Goal: Task Accomplishment & Management: Complete application form

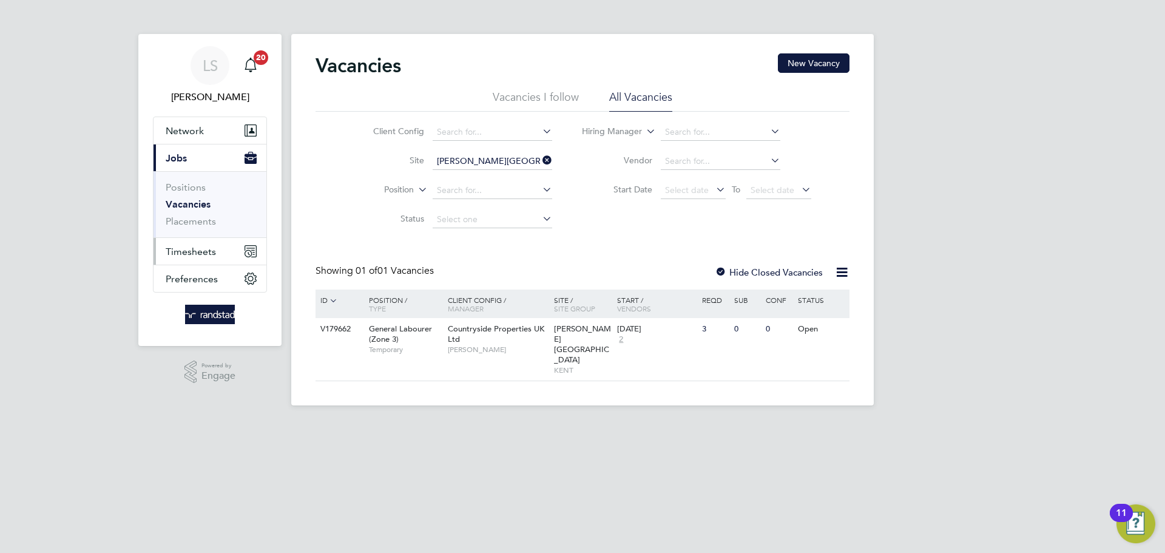
click at [206, 244] on button "Timesheets" at bounding box center [210, 251] width 113 height 27
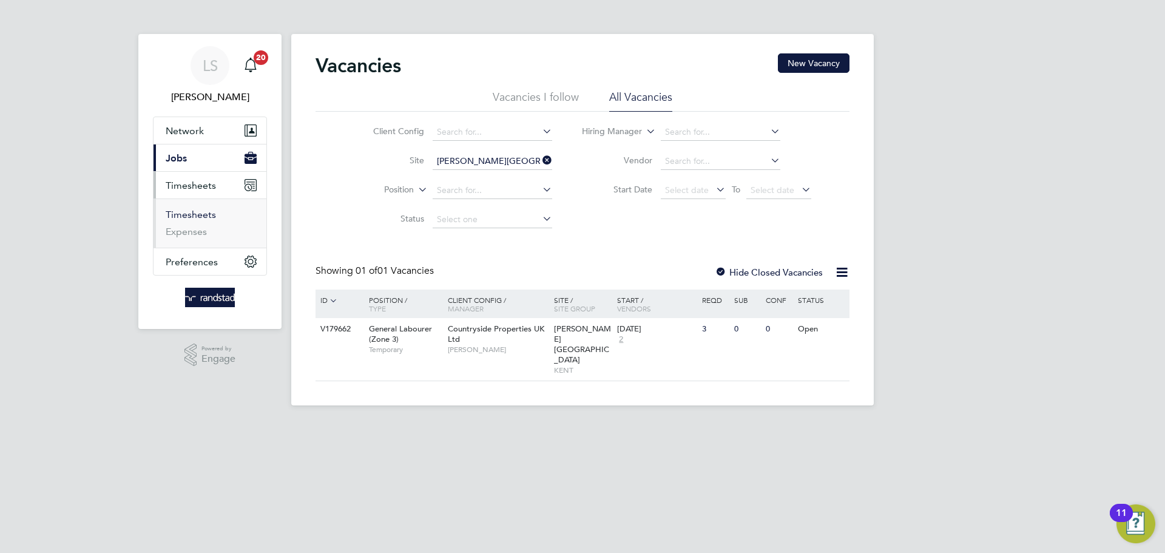
click at [189, 219] on link "Timesheets" at bounding box center [191, 215] width 50 height 12
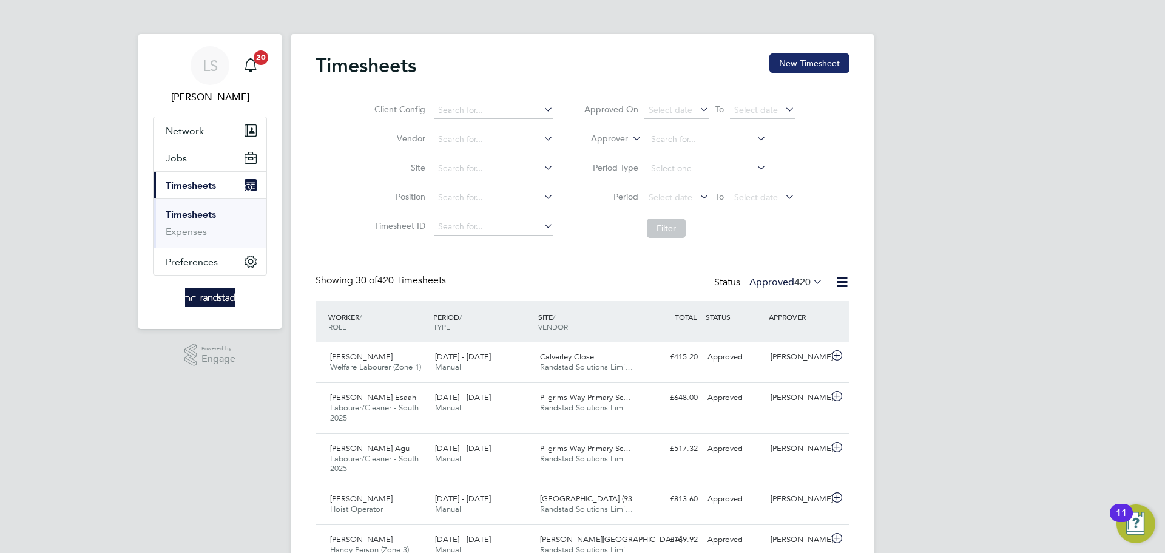
click at [792, 69] on button "New Timesheet" at bounding box center [809, 62] width 80 height 19
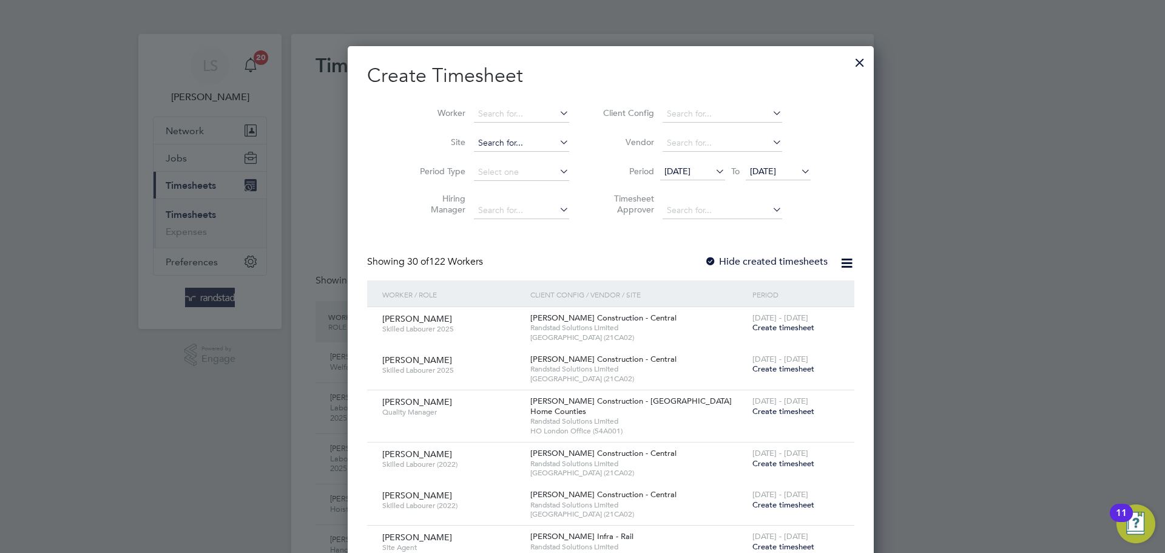
click at [482, 137] on input at bounding box center [521, 143] width 95 height 17
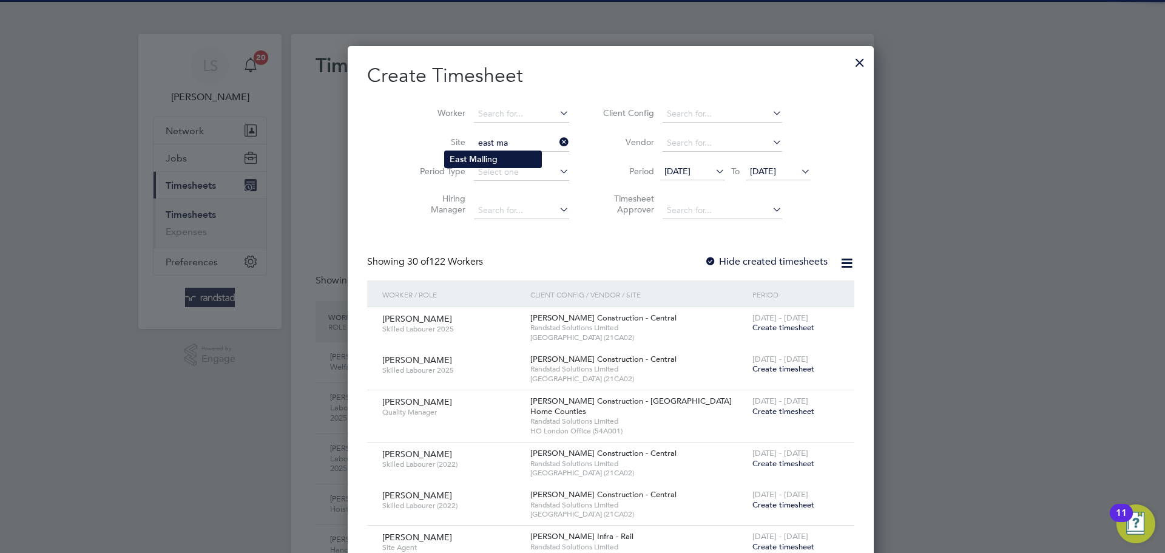
click at [481, 156] on li "East Ma lling" at bounding box center [493, 159] width 96 height 16
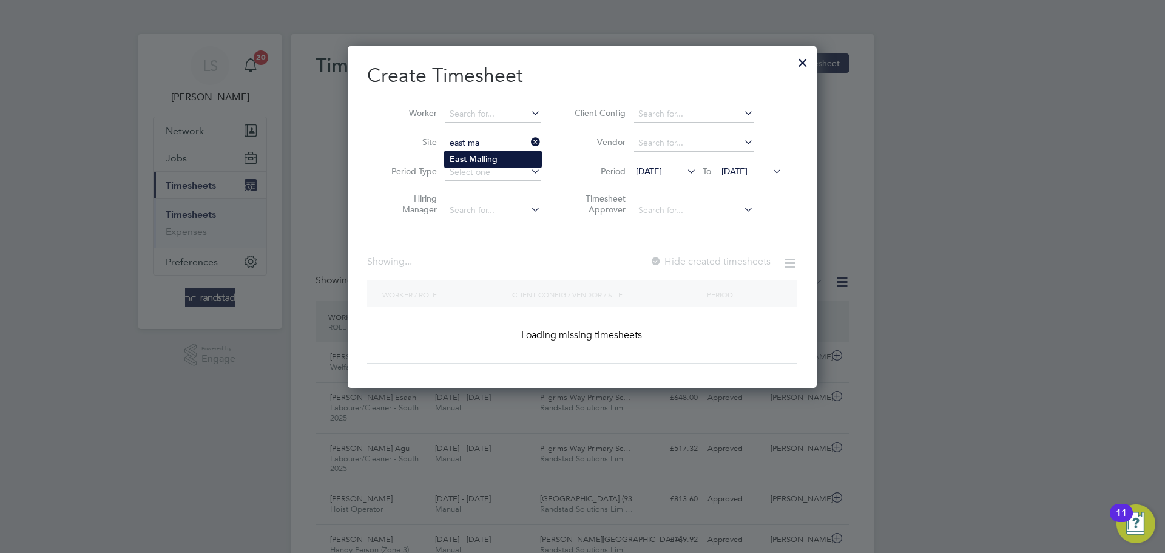
type input "East Malling"
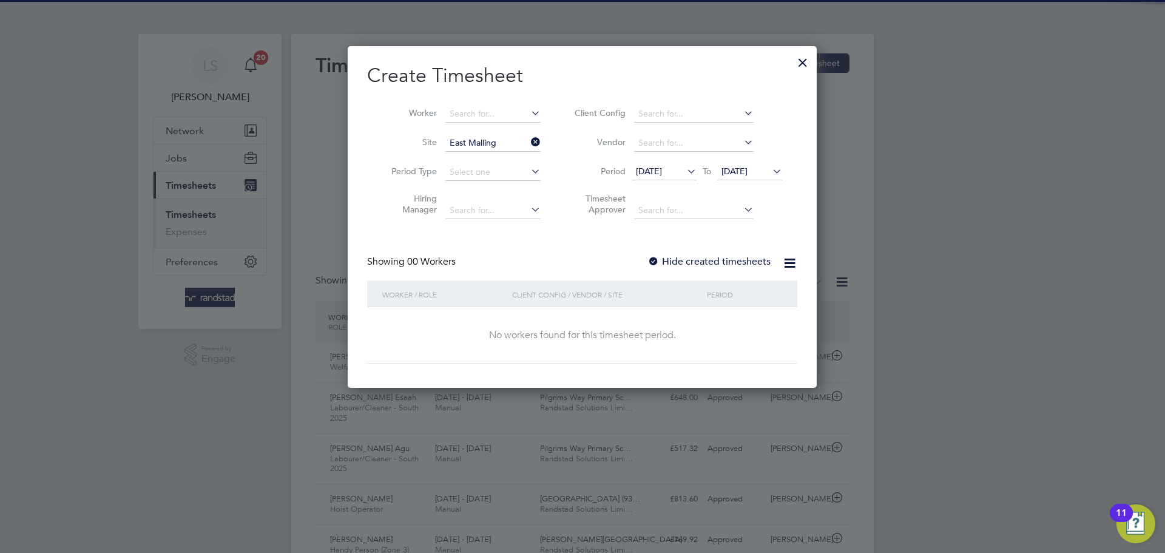
click at [661, 258] on label "Hide created timesheets" at bounding box center [708, 261] width 123 height 12
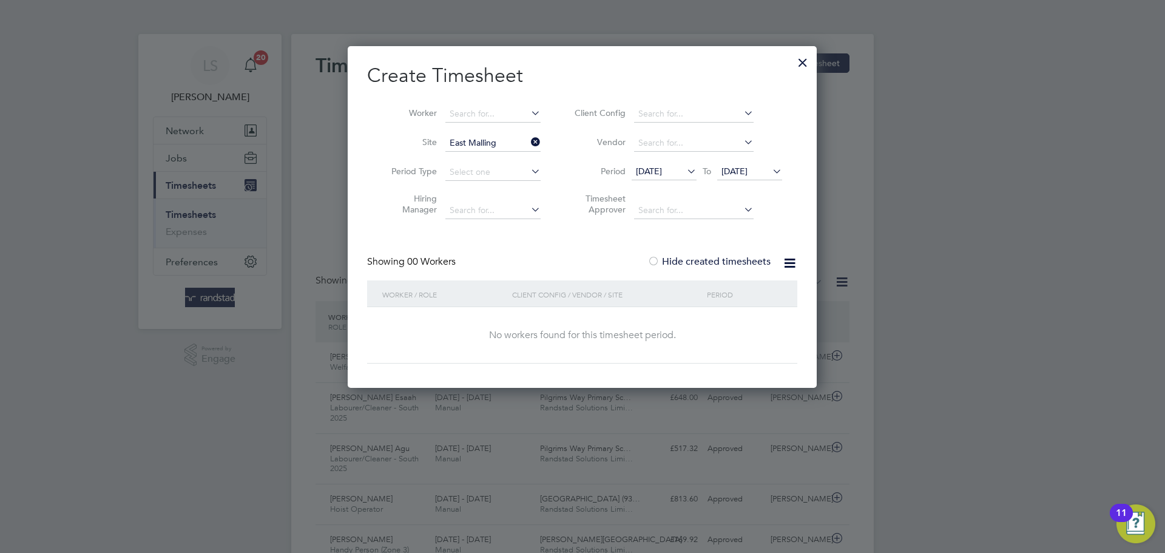
click at [731, 169] on span "[DATE]" at bounding box center [734, 171] width 26 height 11
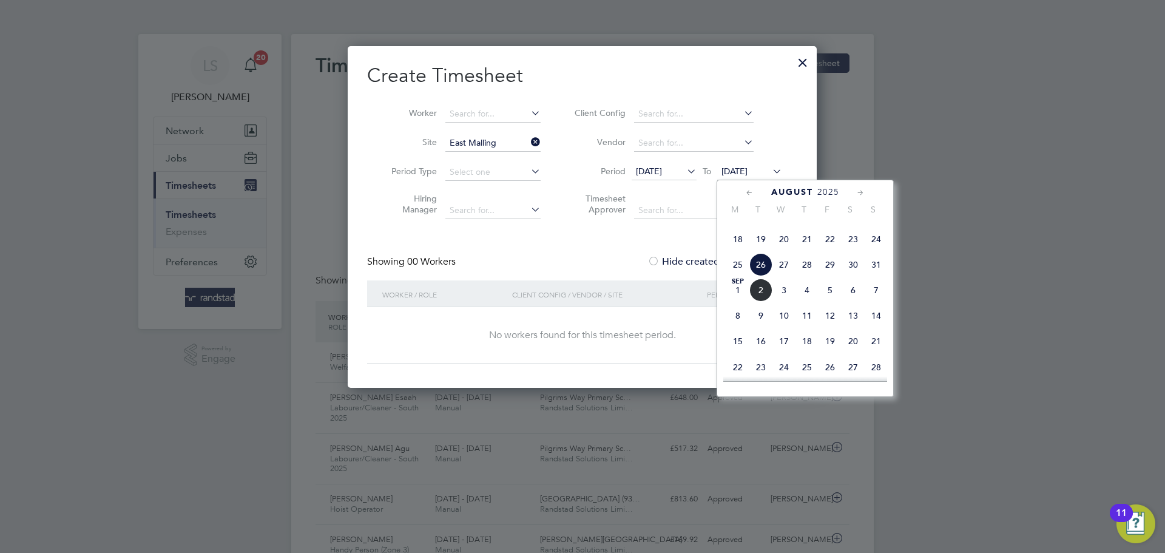
click at [765, 302] on span "2" at bounding box center [760, 289] width 23 height 23
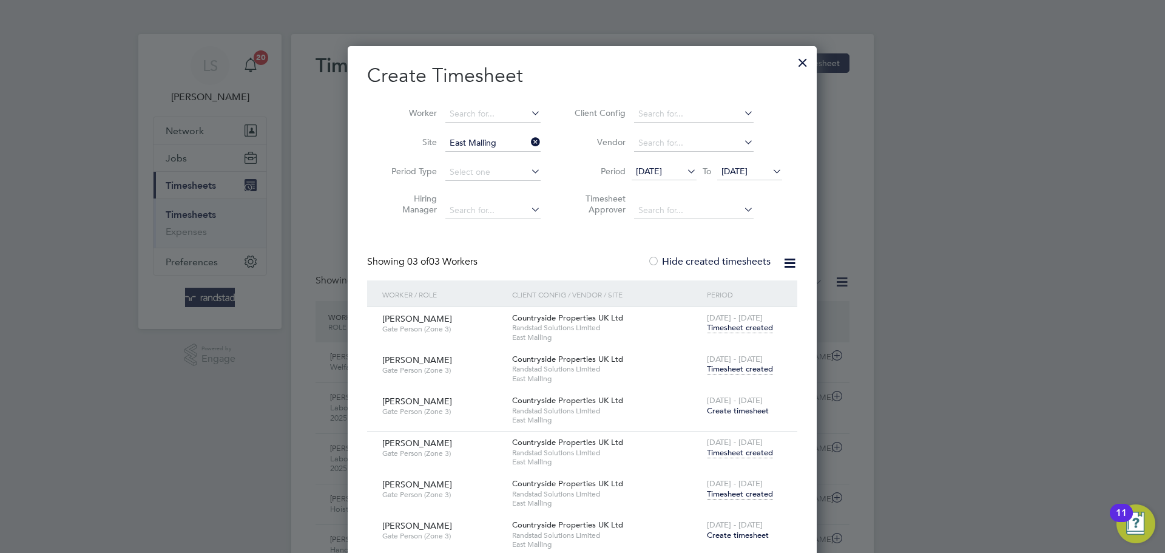
click at [743, 360] on span "[DATE] - [DATE]" at bounding box center [735, 359] width 56 height 10
click at [741, 369] on span "Timesheet created" at bounding box center [740, 368] width 66 height 11
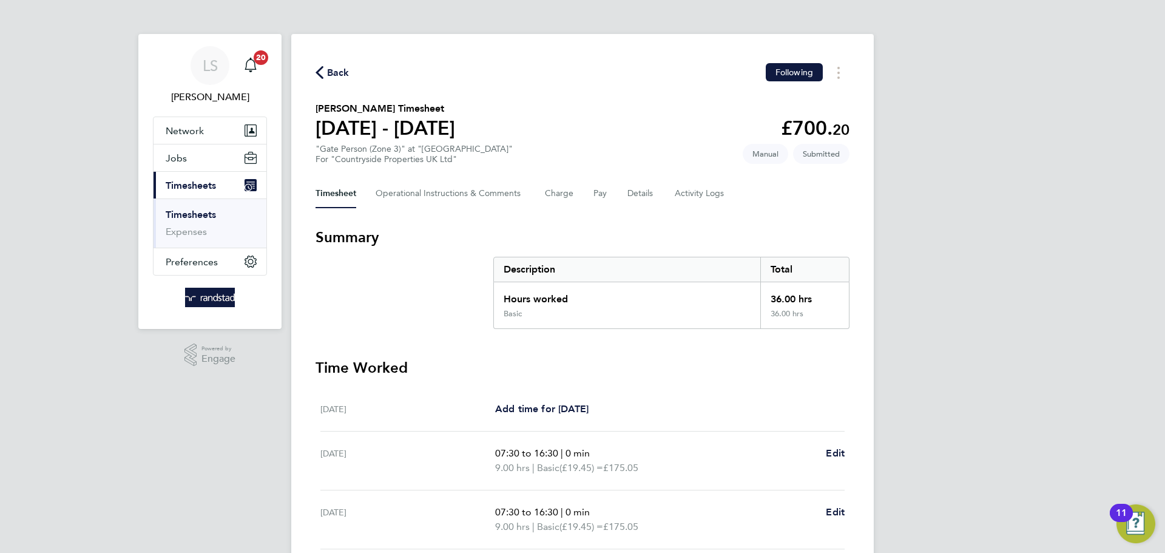
click at [326, 66] on span "Back" at bounding box center [333, 72] width 34 height 12
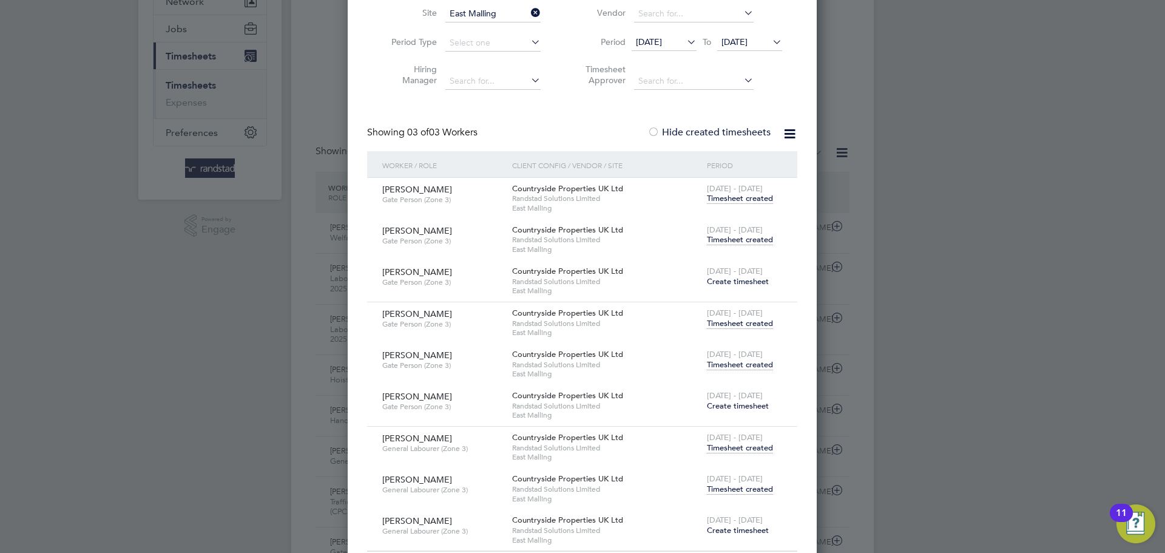
click at [736, 490] on span "Timesheet created" at bounding box center [740, 489] width 66 height 11
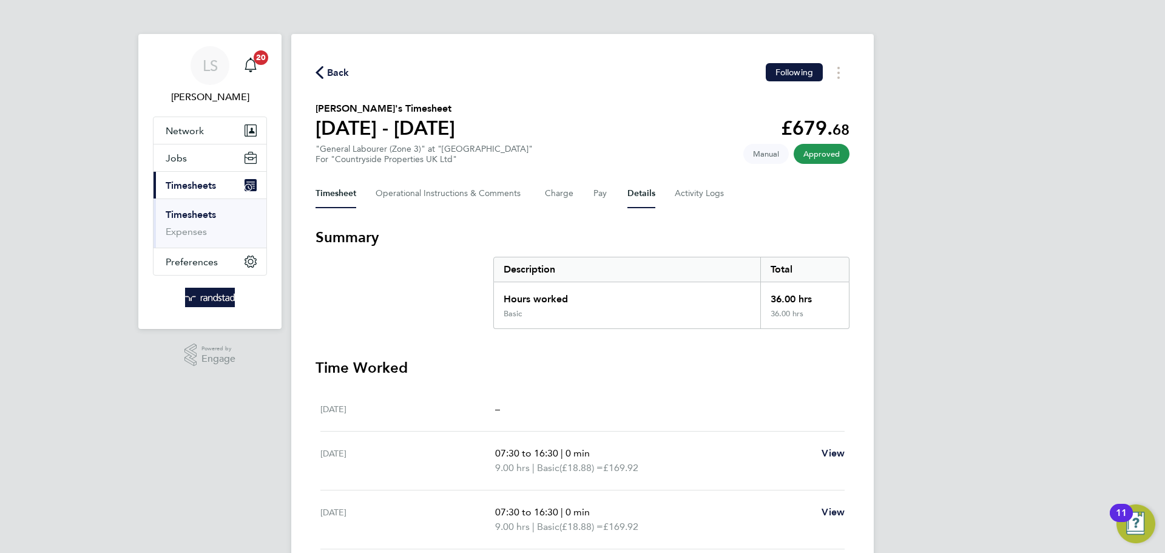
click at [630, 195] on button "Details" at bounding box center [641, 193] width 28 height 29
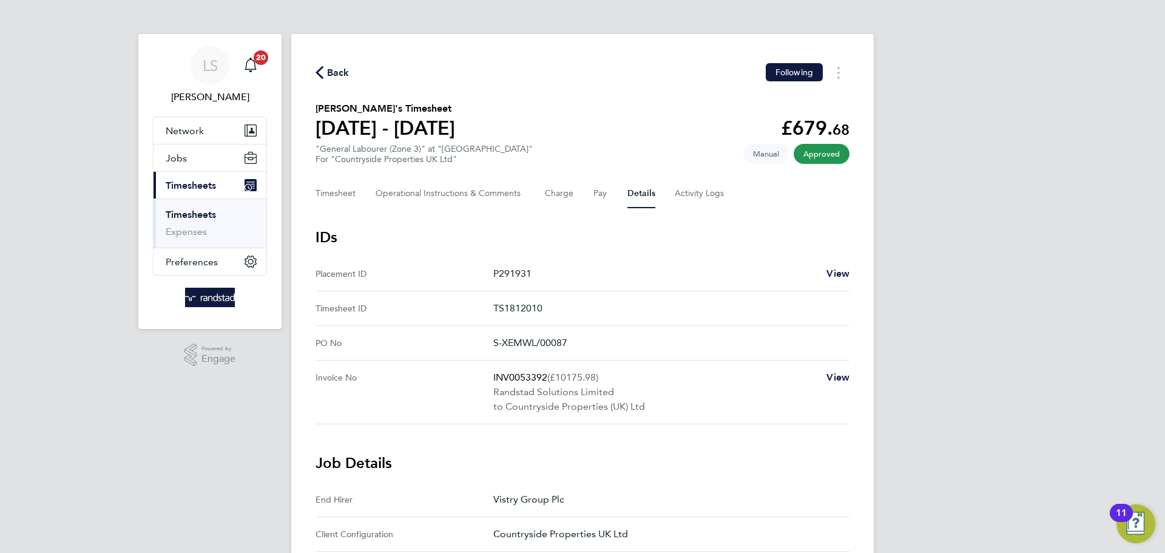
click at [336, 63] on div "Back Following" at bounding box center [583, 72] width 534 height 19
click at [335, 72] on span "Back" at bounding box center [338, 73] width 22 height 15
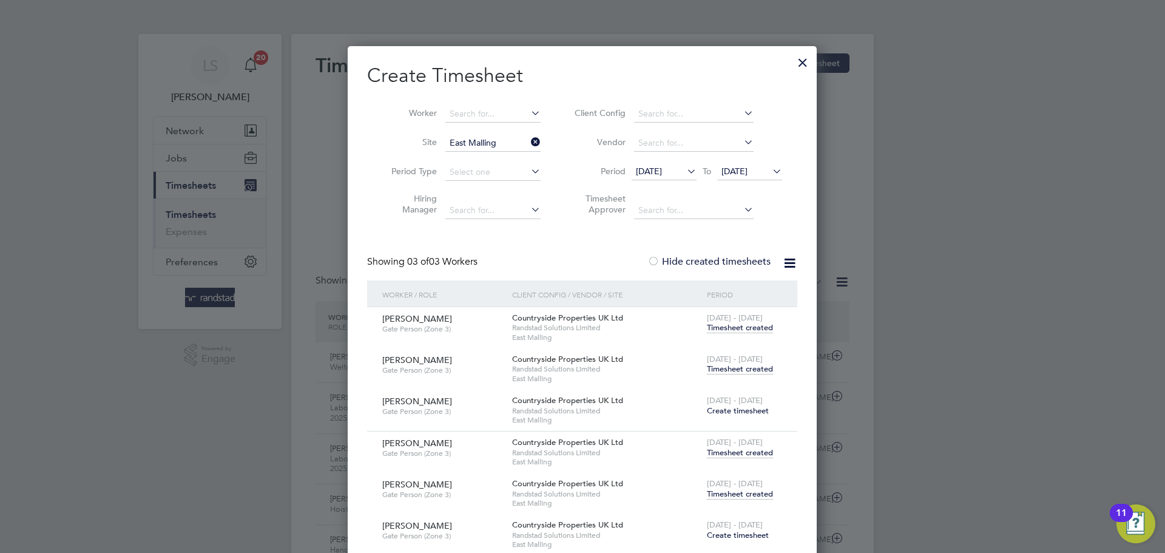
click at [735, 363] on span "[DATE] - [DATE]" at bounding box center [735, 359] width 56 height 10
click at [732, 364] on span "Timesheet created" at bounding box center [740, 368] width 66 height 11
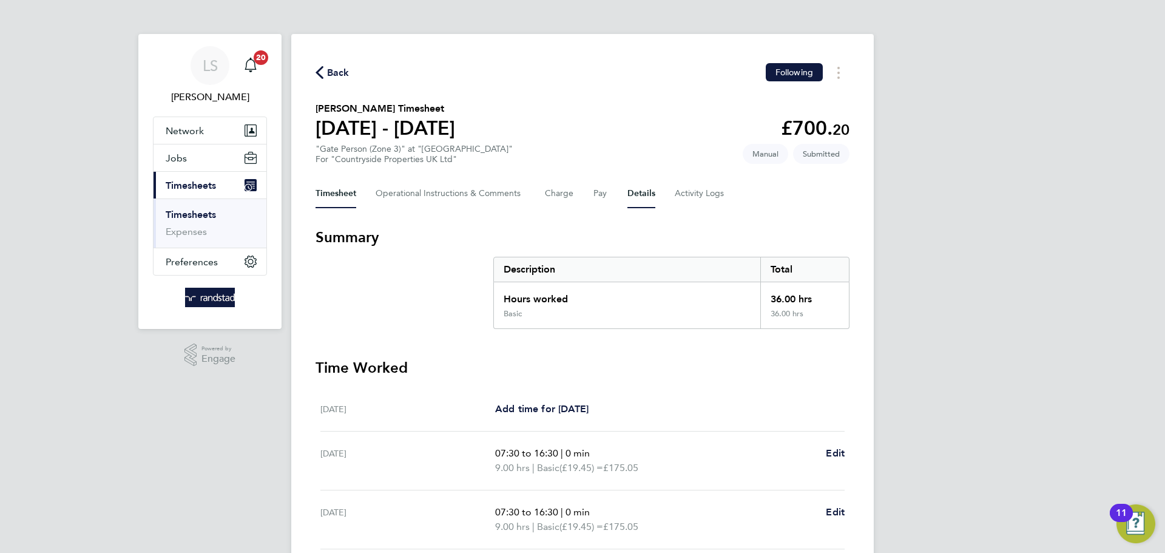
click at [646, 188] on button "Details" at bounding box center [641, 193] width 28 height 29
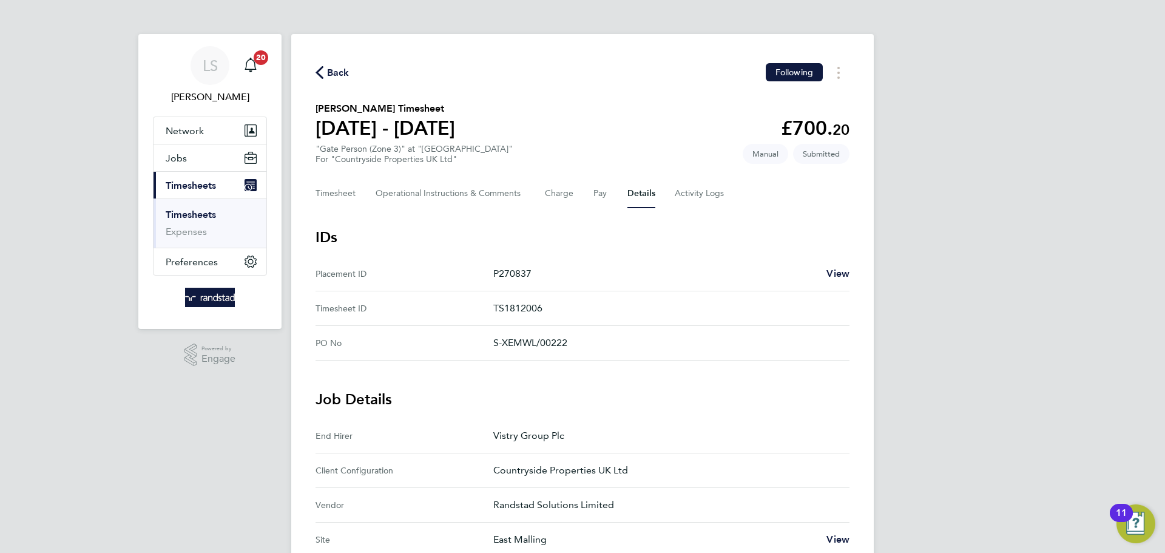
click at [337, 75] on span "Back" at bounding box center [338, 73] width 22 height 15
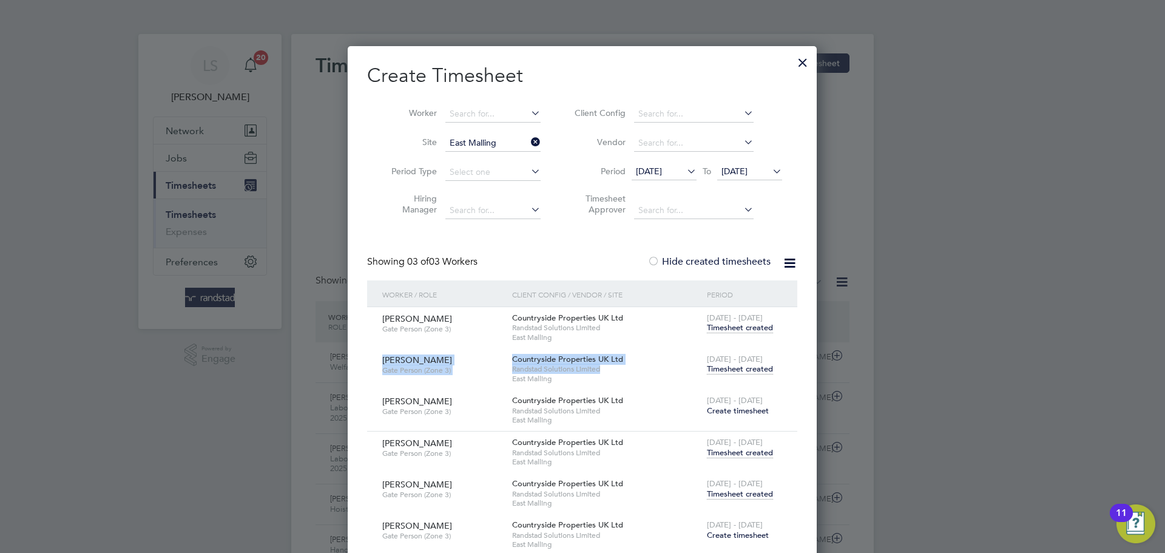
drag, startPoint x: 669, startPoint y: 364, endPoint x: 371, endPoint y: 353, distance: 298.1
click at [371, 353] on div "[PERSON_NAME] Gate Person (Zone 3) Countryside Properties UK Ltd Randstad Solut…" at bounding box center [582, 368] width 430 height 41
drag, startPoint x: 798, startPoint y: 366, endPoint x: 382, endPoint y: 351, distance: 415.9
click at [382, 351] on div "Create Timesheet Worker Site East Malling Period Type Hiring Manager Client Con…" at bounding box center [582, 375] width 469 height 659
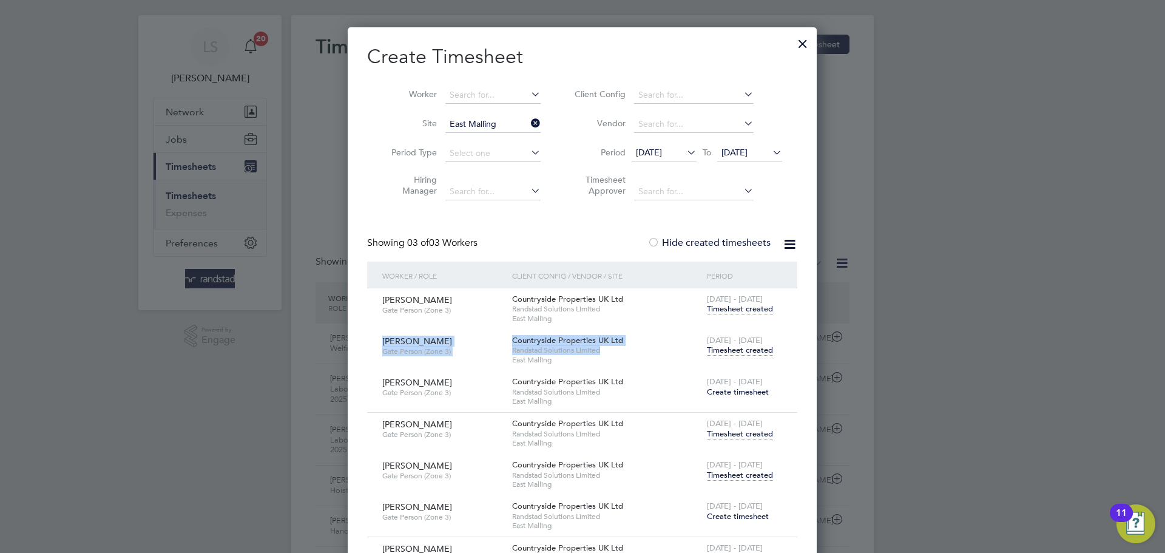
click at [794, 39] on div at bounding box center [803, 41] width 22 height 22
